Goal: Information Seeking & Learning: Learn about a topic

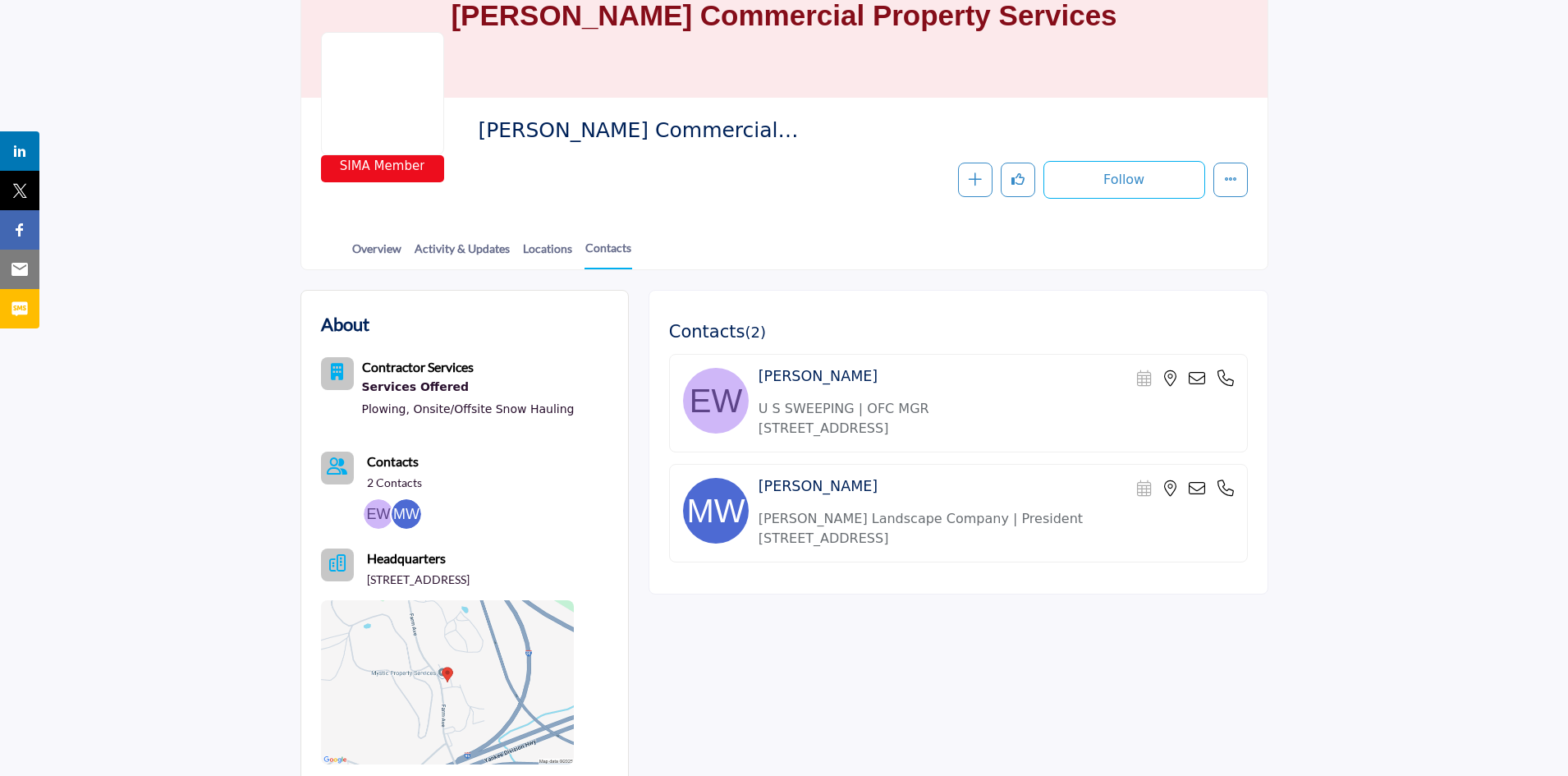
scroll to position [127, 0]
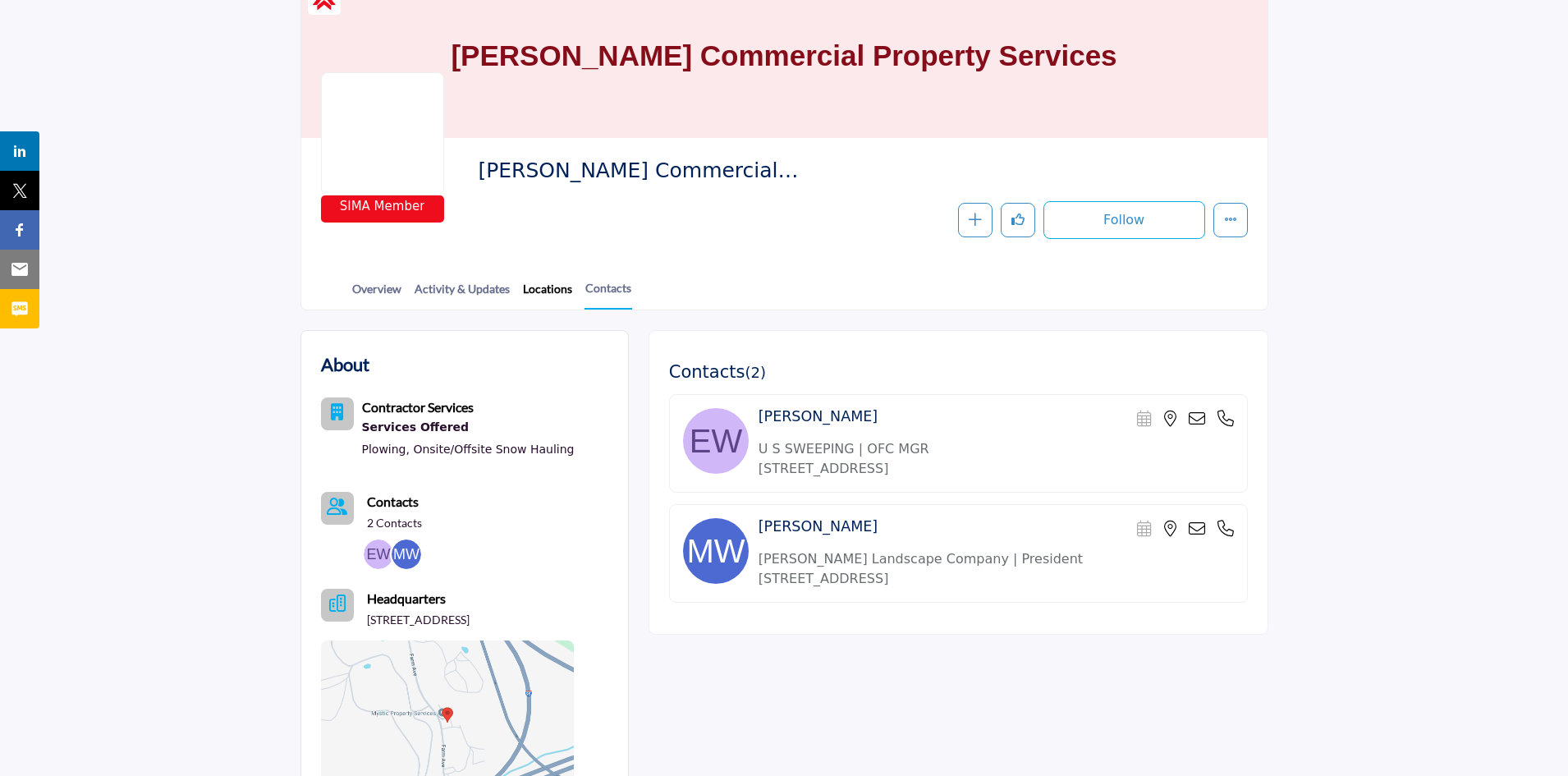
click at [539, 298] on link "Locations" at bounding box center [547, 294] width 51 height 29
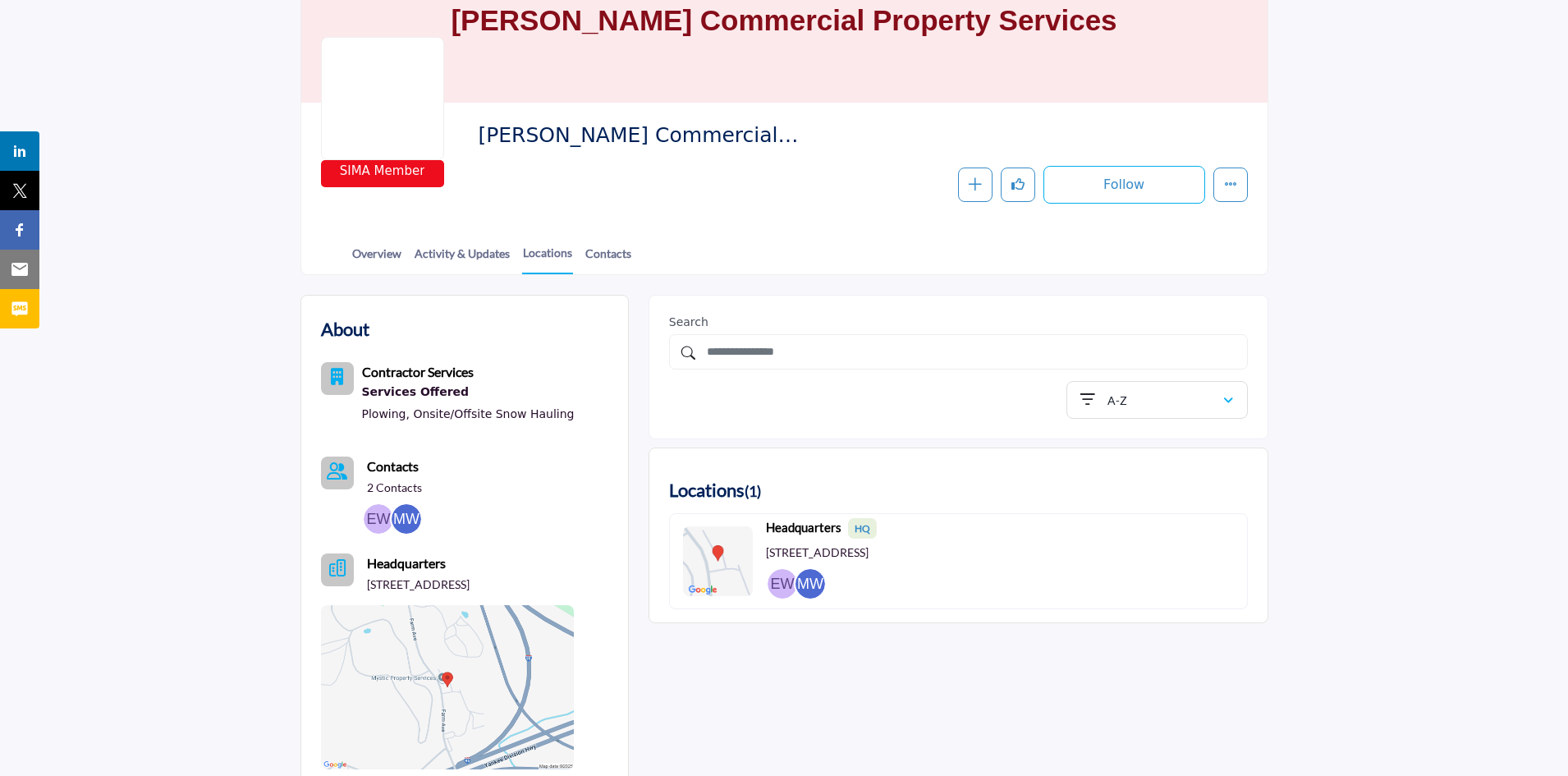
scroll to position [164, 0]
click at [389, 249] on link "Overview" at bounding box center [376, 257] width 51 height 29
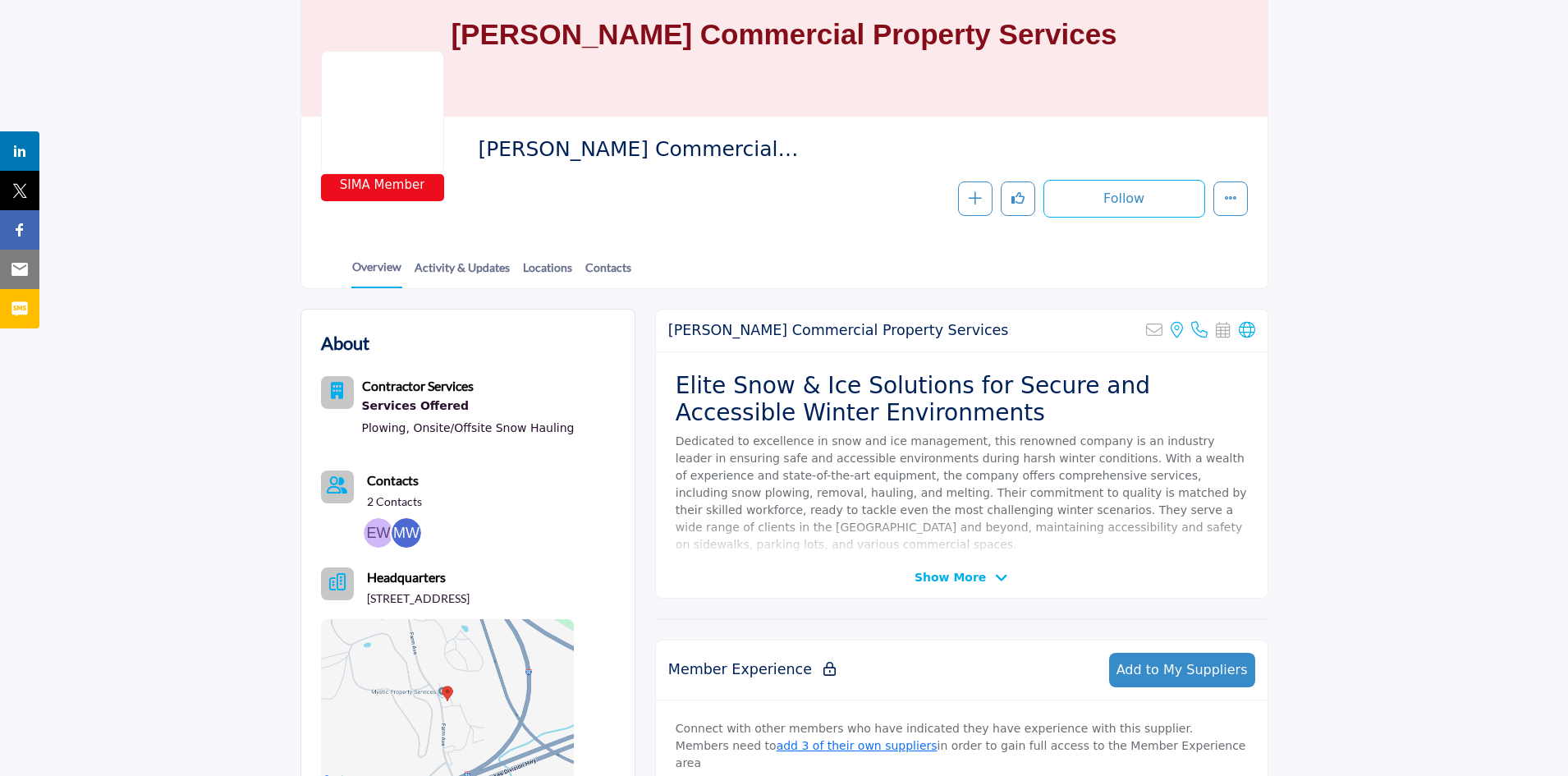
scroll to position [164, 0]
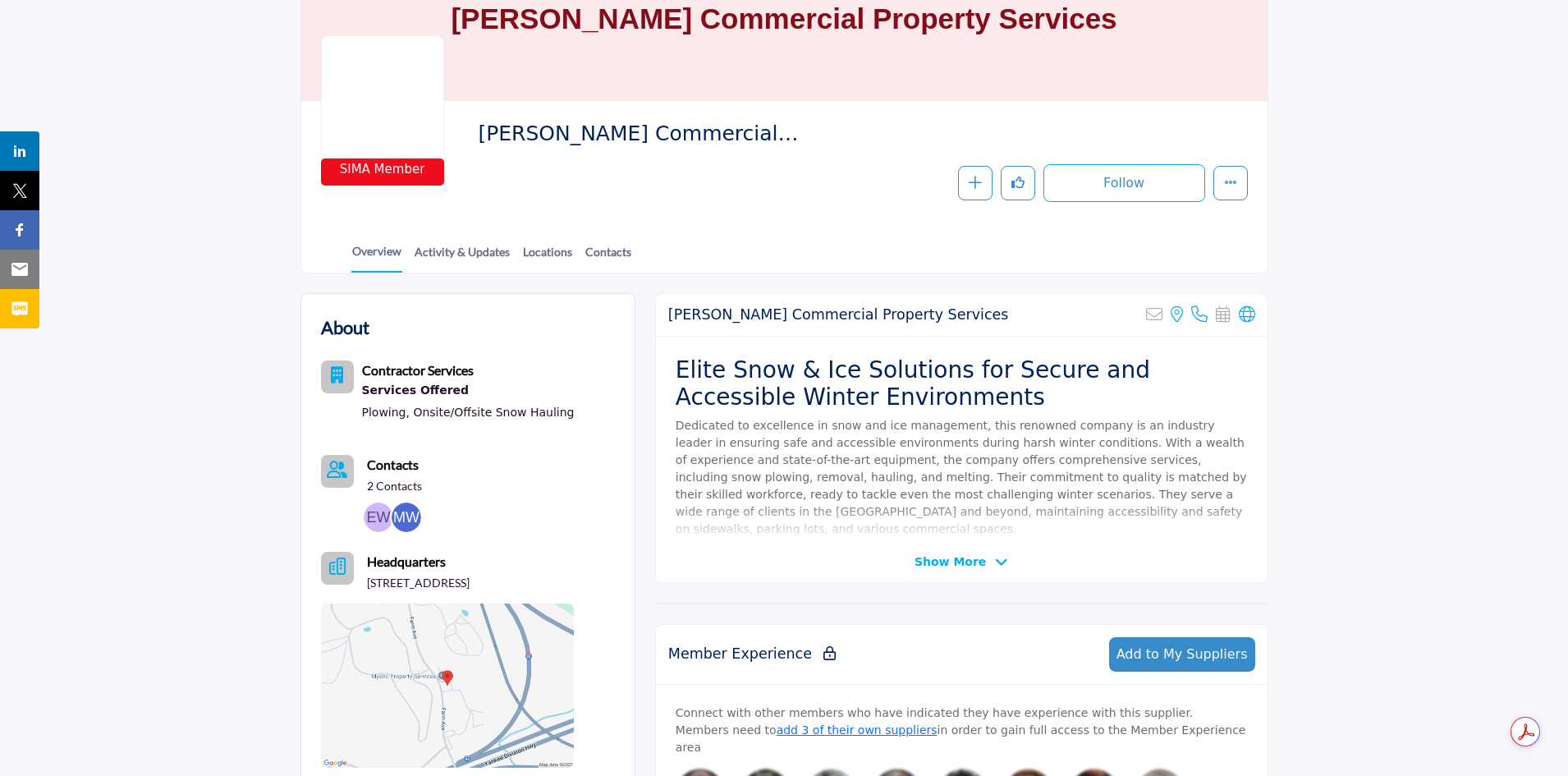
click at [982, 567] on span "Show More" at bounding box center [961, 562] width 93 height 18
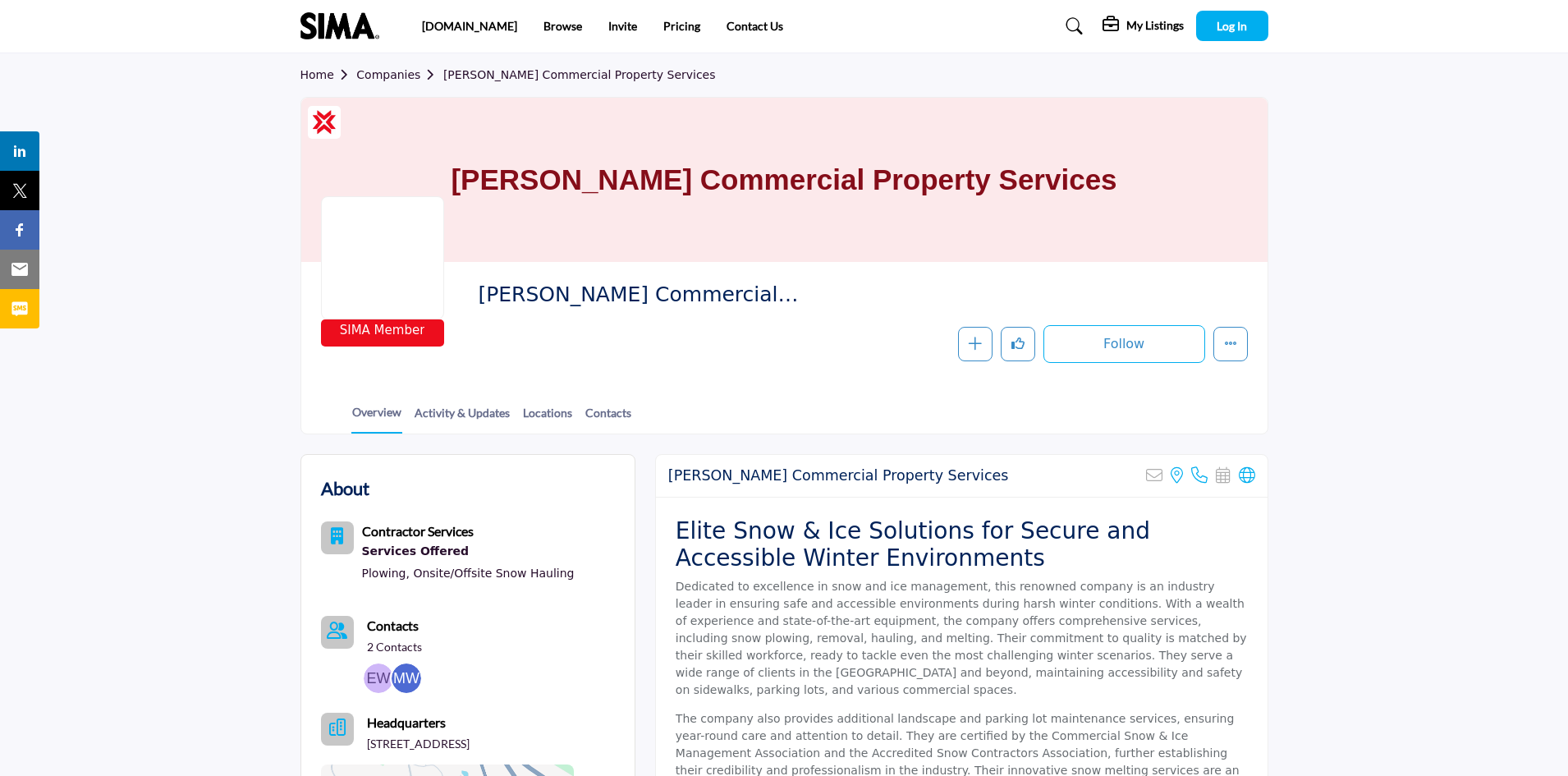
scroll to position [0, 0]
